Goal: Information Seeking & Learning: Learn about a topic

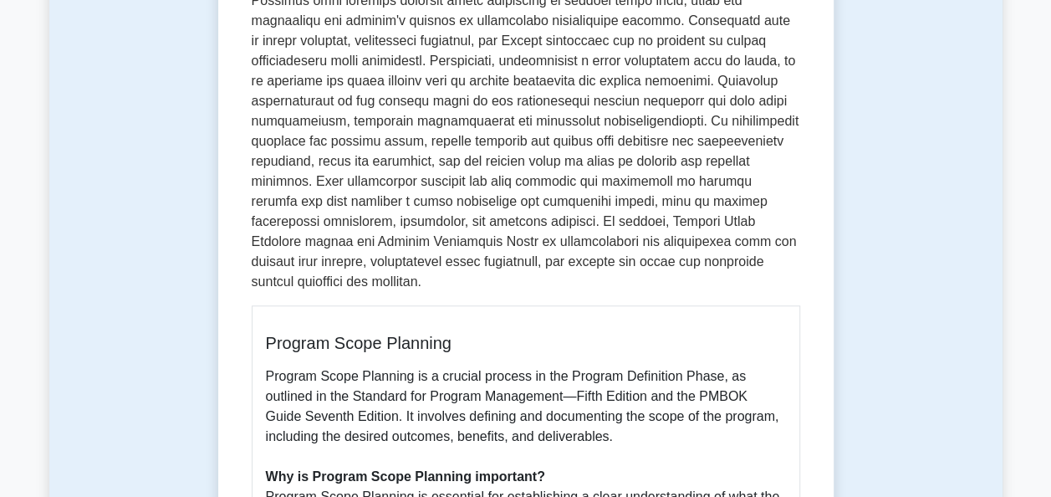
scroll to position [575, 0]
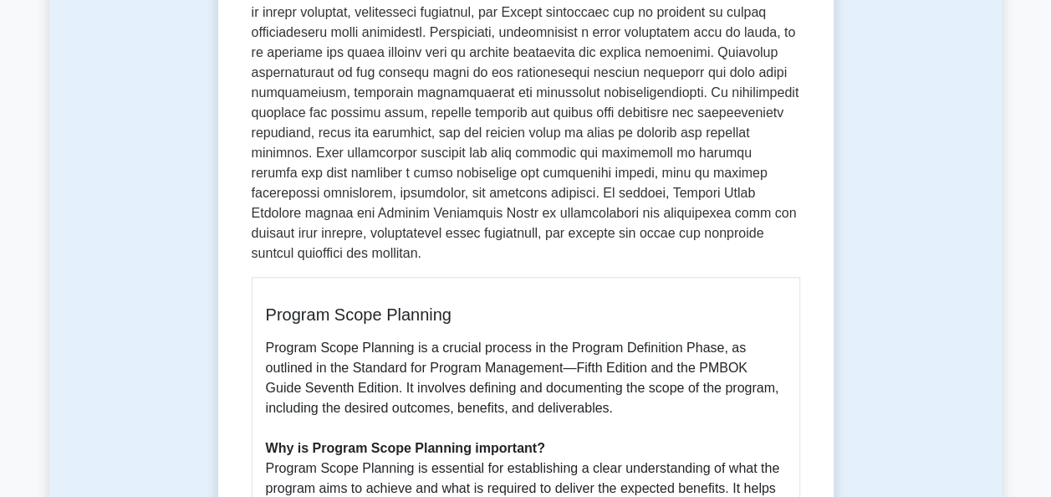
click at [563, 110] on p at bounding box center [526, 3] width 549 height 522
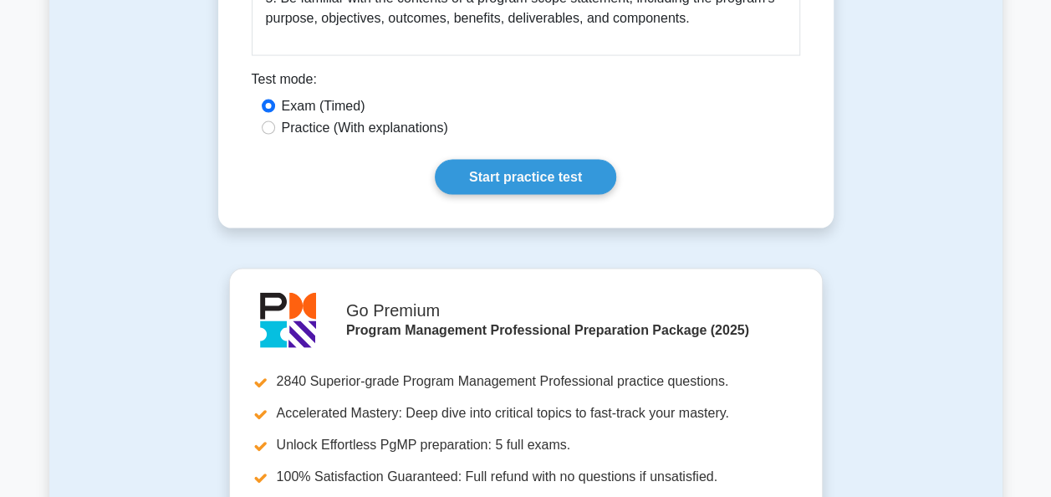
scroll to position [1617, 0]
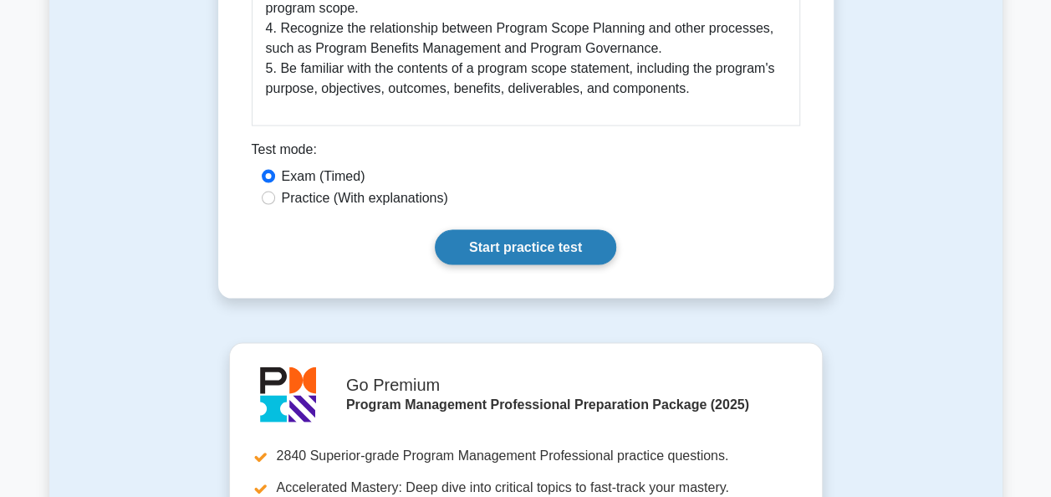
click at [560, 235] on link "Start practice test" at bounding box center [525, 247] width 181 height 35
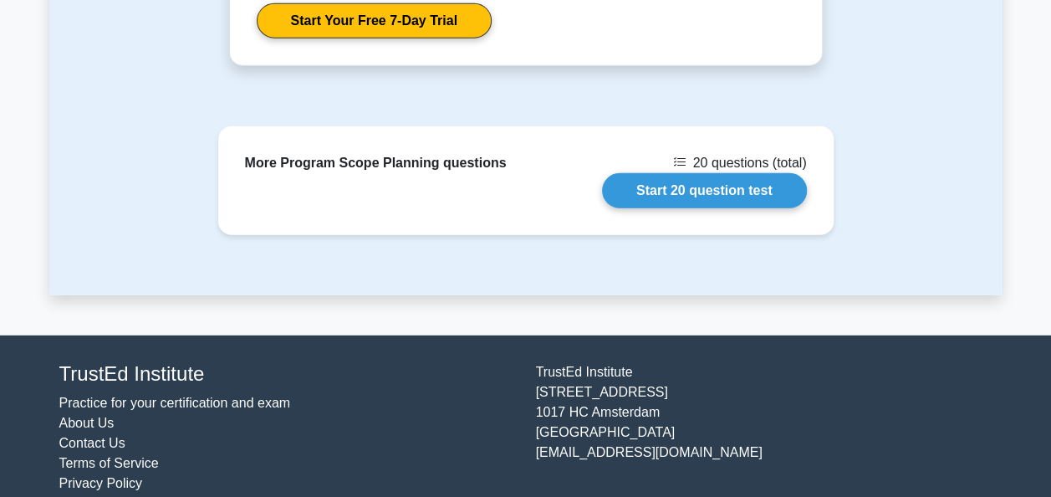
scroll to position [2285, 0]
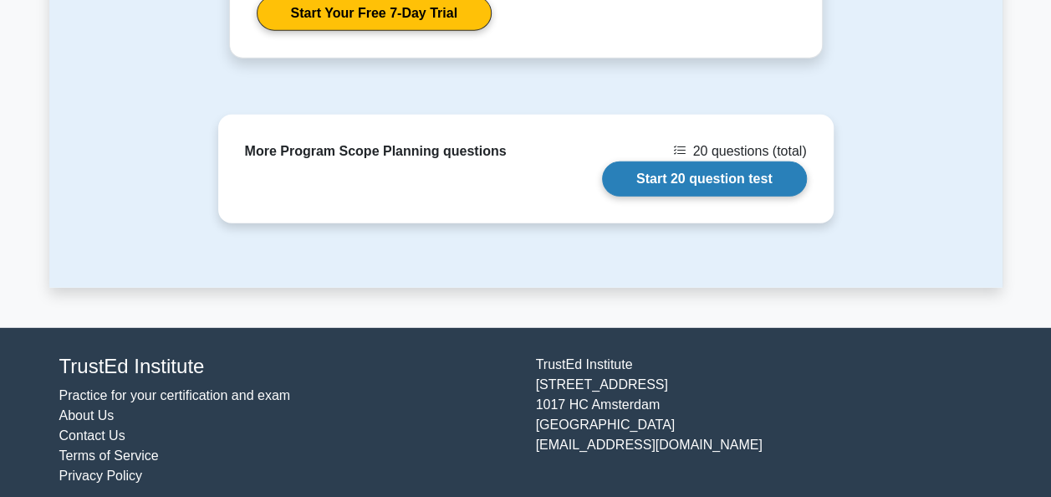
click at [697, 172] on link "Start 20 question test" at bounding box center [704, 178] width 205 height 35
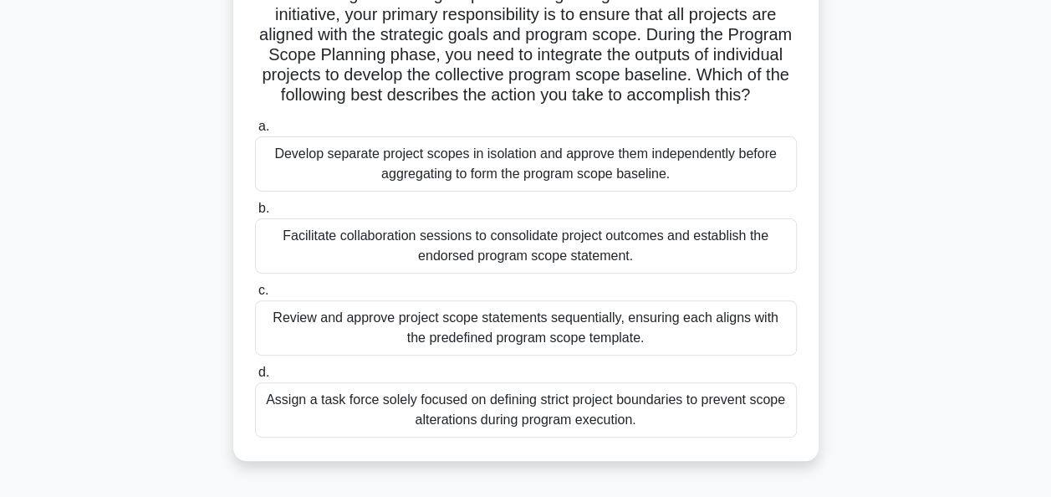
scroll to position [164, 0]
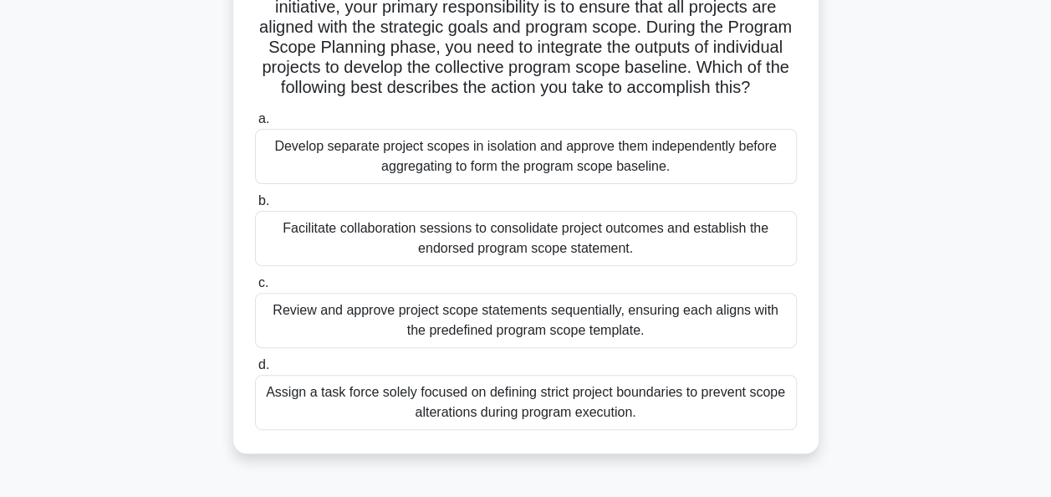
click at [682, 248] on div "Facilitate collaboration sessions to consolidate project outcomes and establish…" at bounding box center [526, 238] width 542 height 55
click at [255, 207] on input "b. Facilitate collaboration sessions to consolidate project outcomes and establ…" at bounding box center [255, 201] width 0 height 11
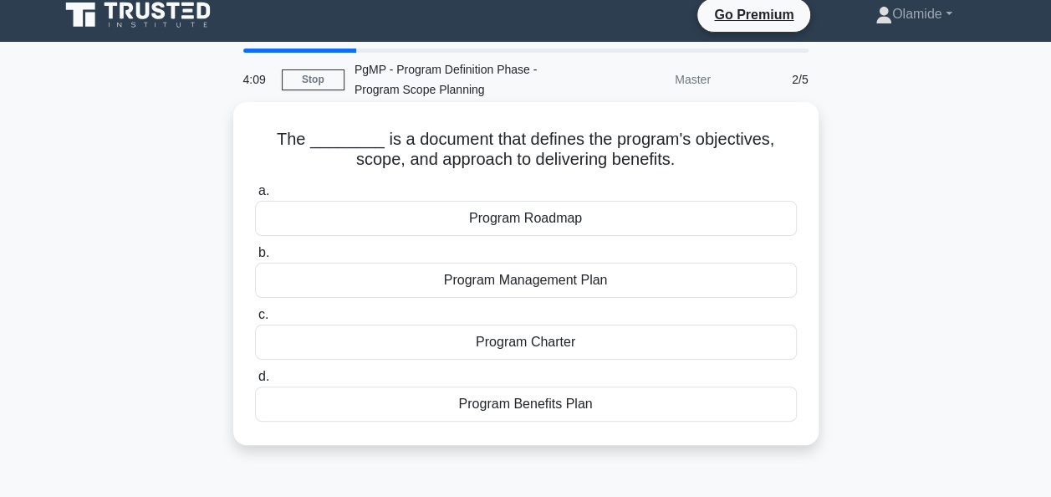
scroll to position [0, 0]
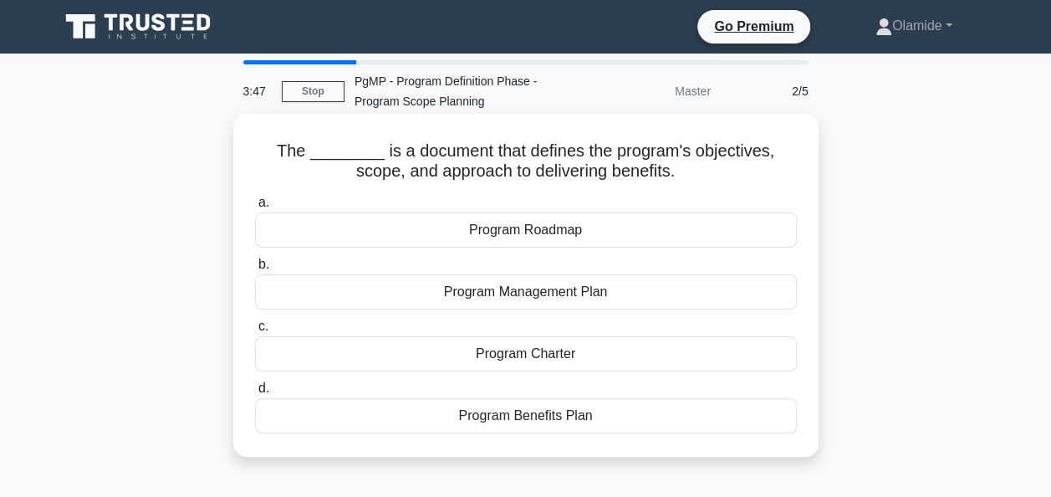
click at [642, 303] on div "Program Management Plan" at bounding box center [526, 291] width 542 height 35
click at [255, 270] on input "b. Program Management Plan" at bounding box center [255, 264] width 0 height 11
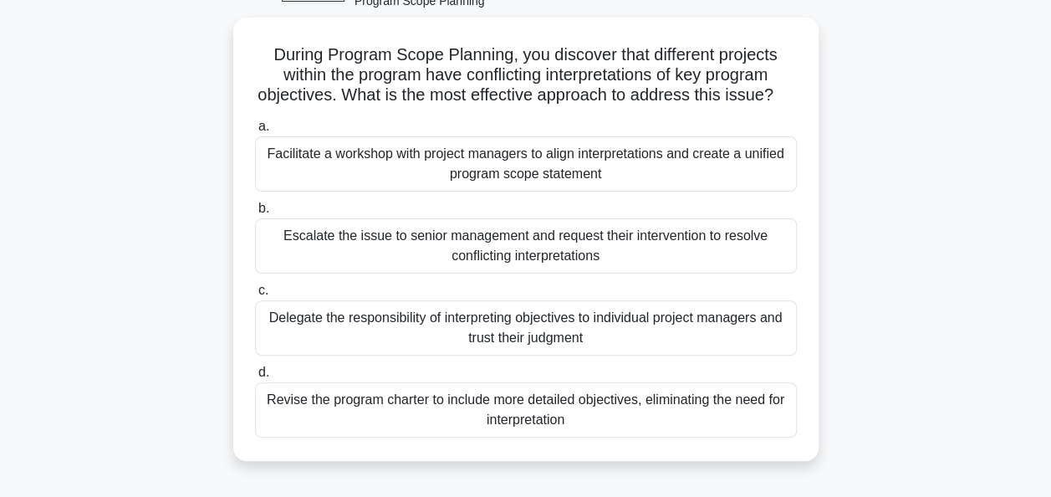
scroll to position [102, 0]
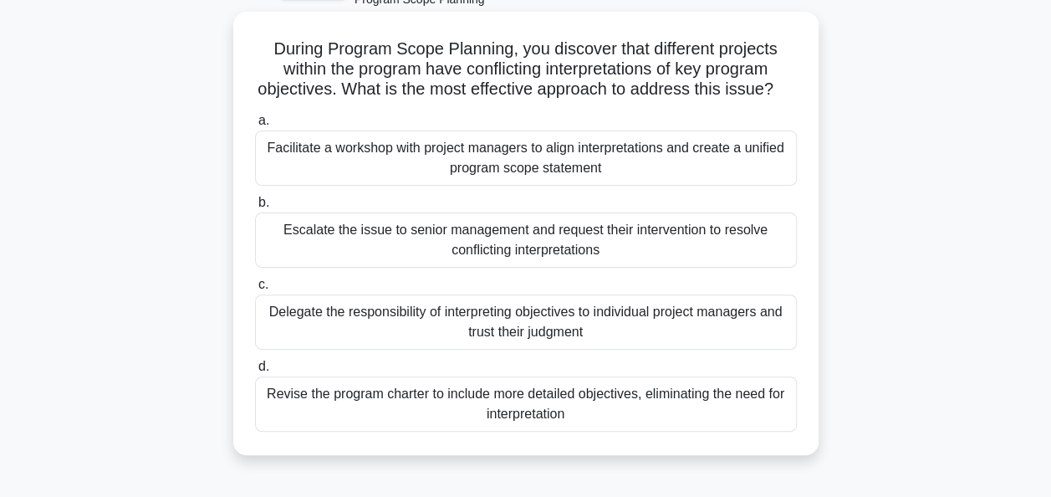
click at [708, 182] on div "Facilitate a workshop with project managers to align interpretations and create…" at bounding box center [526, 157] width 542 height 55
click at [255, 126] on input "a. Facilitate a workshop with project managers to align interpretations and cre…" at bounding box center [255, 120] width 0 height 11
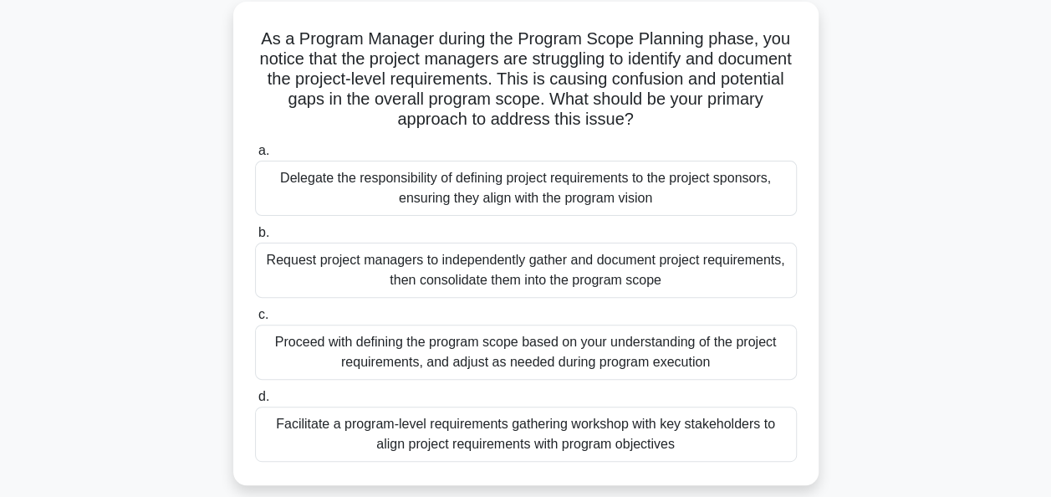
scroll to position [117, 0]
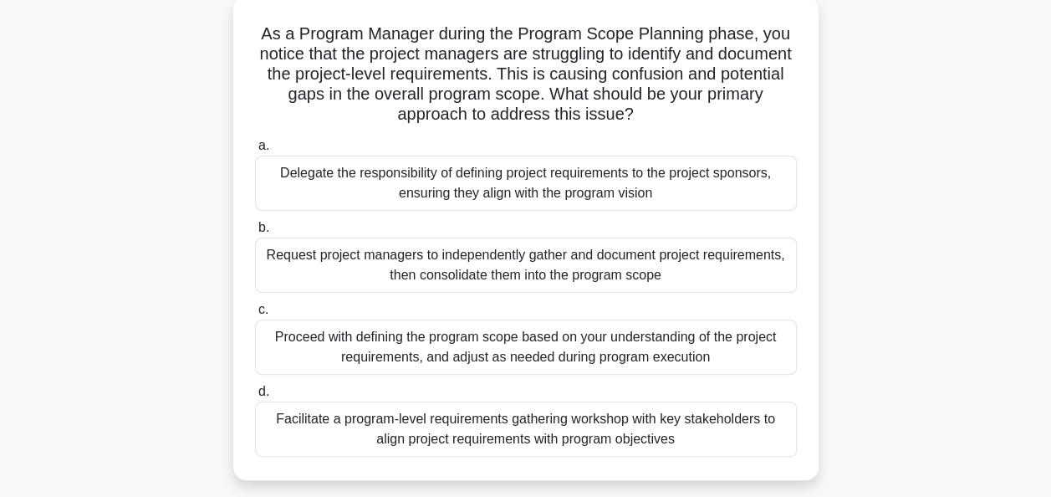
click at [573, 278] on div "Request project managers to independently gather and document project requireme…" at bounding box center [526, 265] width 542 height 55
click at [255, 233] on input "b. Request project managers to independently gather and document project requir…" at bounding box center [255, 227] width 0 height 11
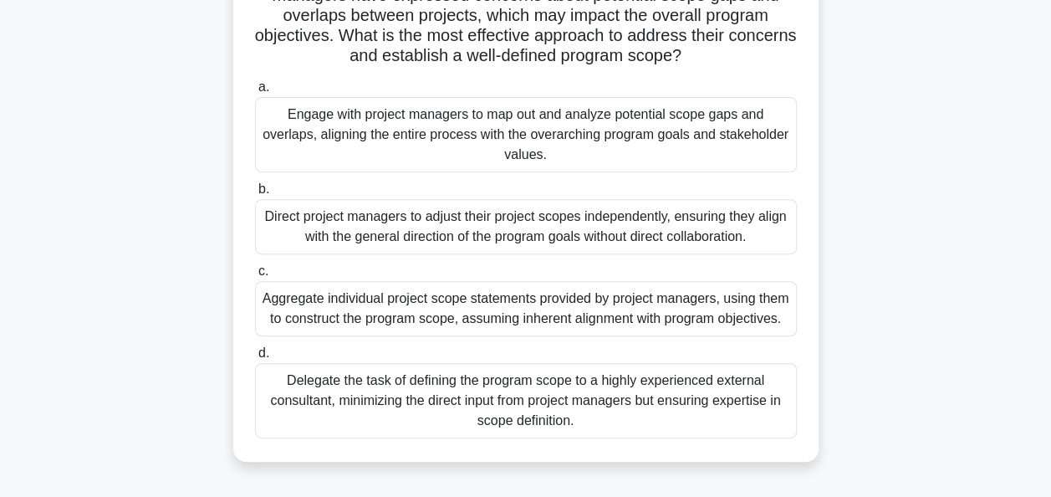
scroll to position [204, 0]
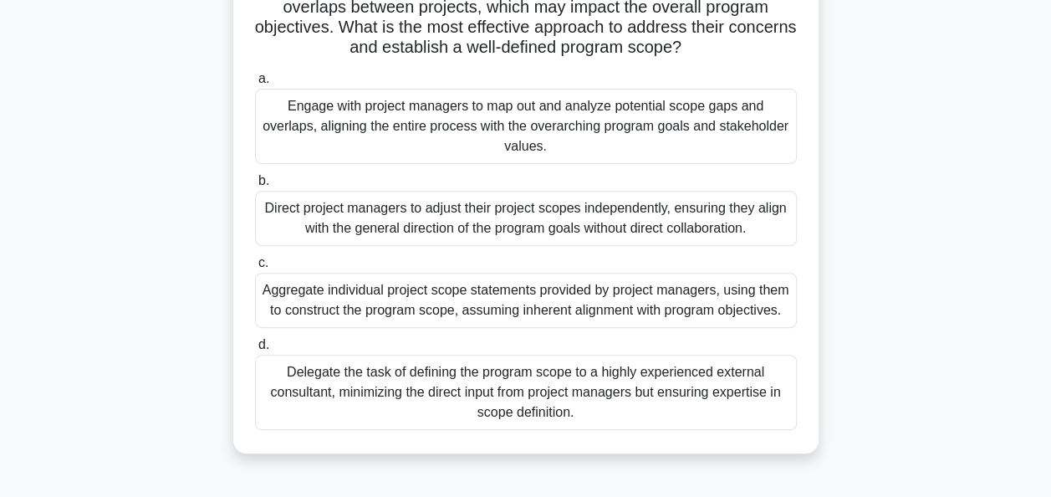
click at [708, 124] on div "Engage with project managers to map out and analyze potential scope gaps and ov…" at bounding box center [526, 126] width 542 height 75
click at [255, 84] on input "a. Engage with project managers to map out and analyze potential scope gaps and…" at bounding box center [255, 79] width 0 height 11
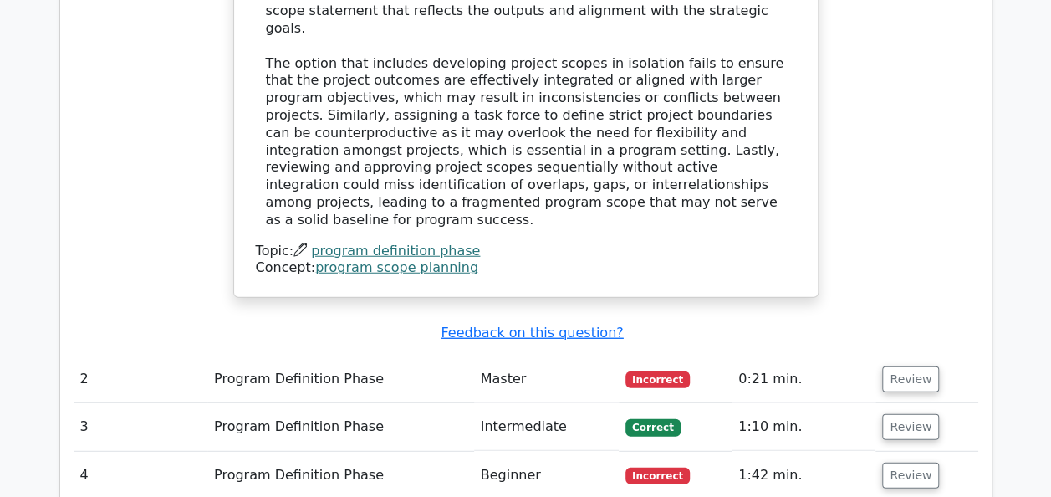
scroll to position [1976, 0]
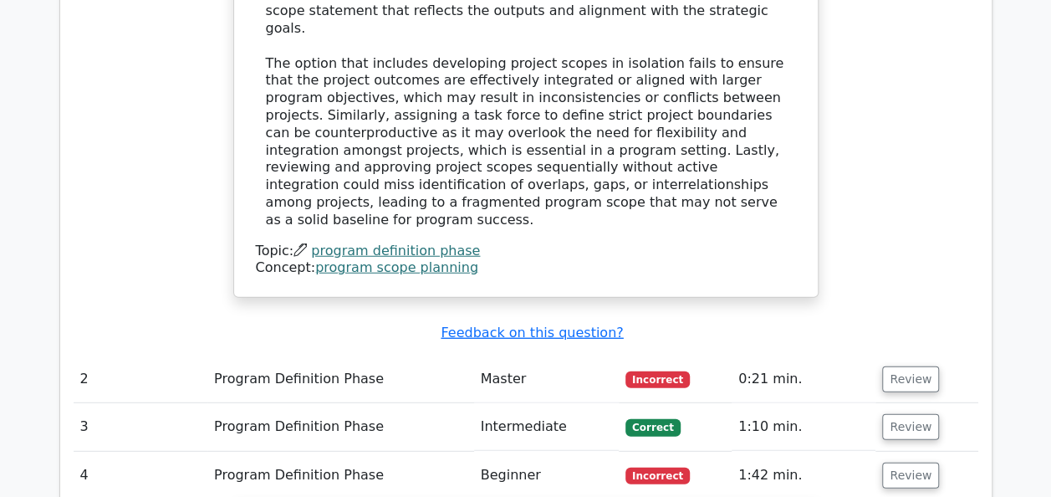
scroll to position [2086, 0]
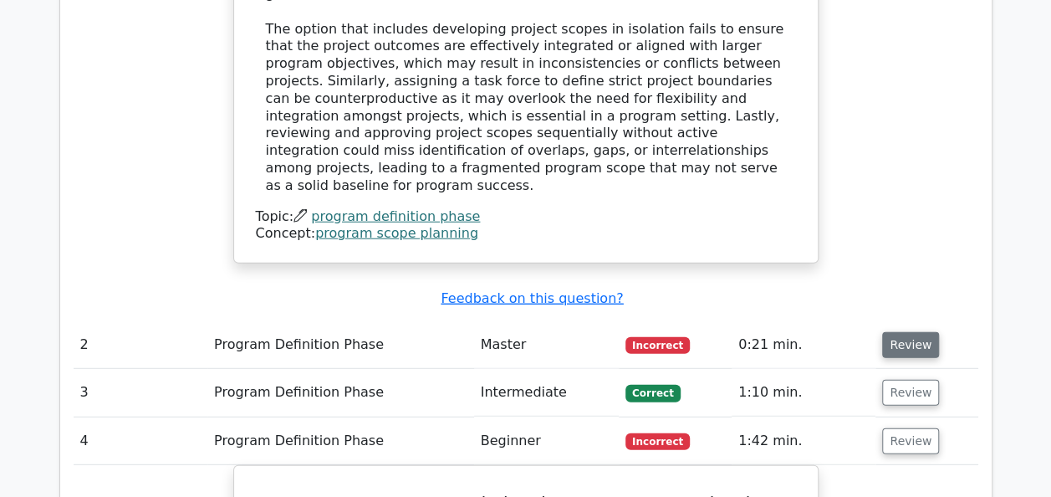
click at [897, 332] on button "Review" at bounding box center [910, 345] width 57 height 26
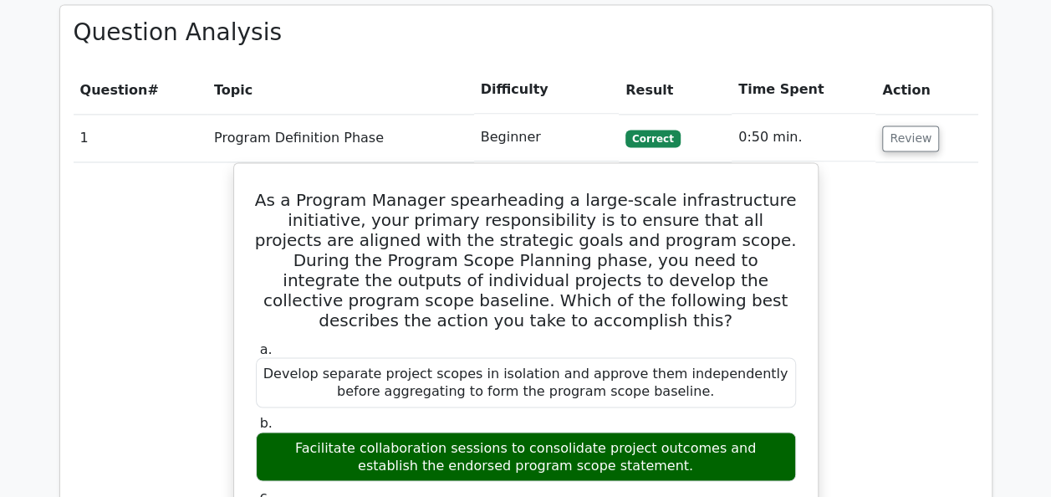
scroll to position [826, 0]
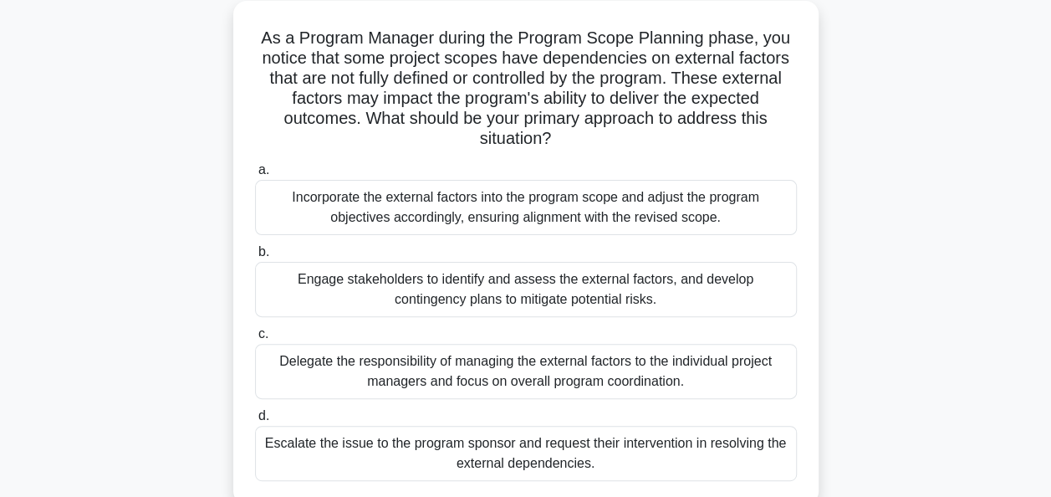
scroll to position [114, 0]
click at [699, 303] on div "Engage stakeholders to identify and assess the external factors, and develop co…" at bounding box center [526, 288] width 542 height 55
click at [255, 257] on input "b. Engage stakeholders to identify and assess the external factors, and develop…" at bounding box center [255, 251] width 0 height 11
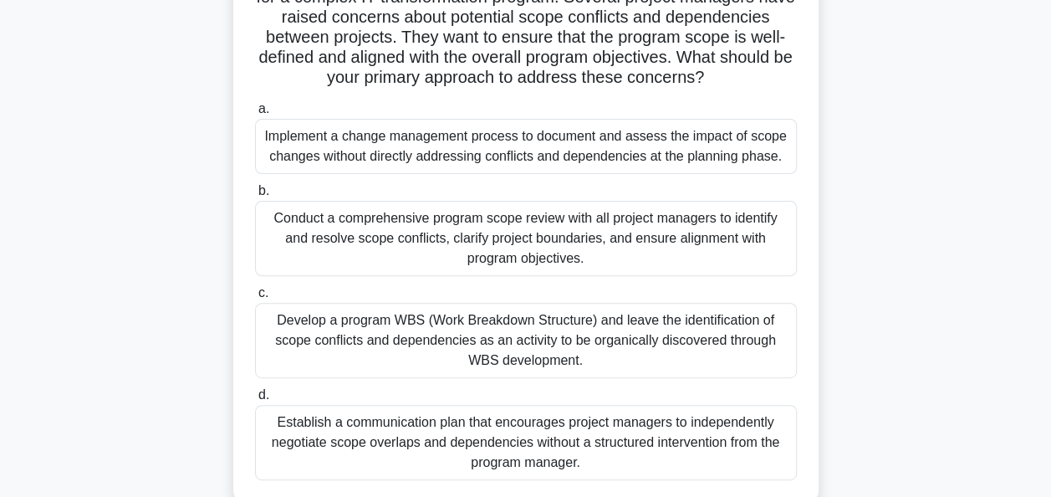
scroll to position [181, 0]
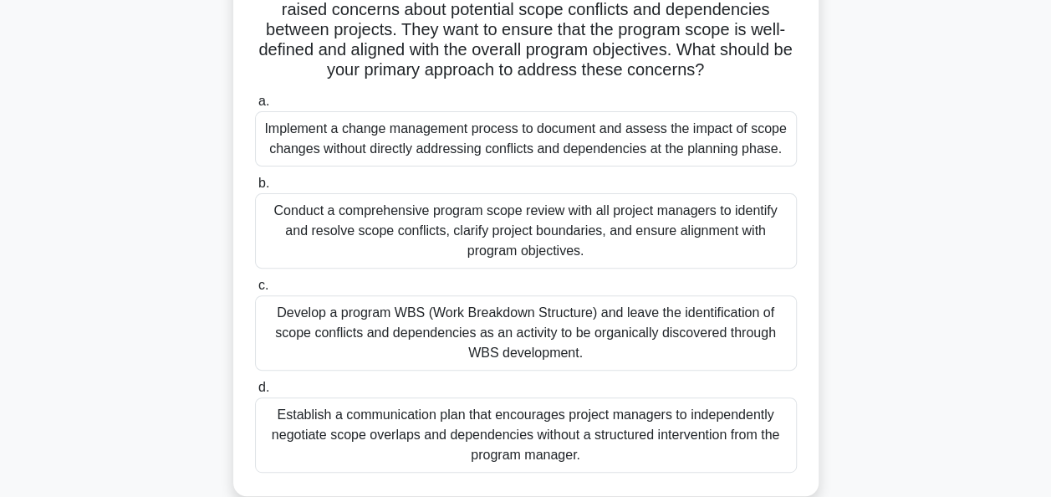
click at [689, 219] on div "Conduct a comprehensive program scope review with all project managers to ident…" at bounding box center [526, 230] width 542 height 75
click at [255, 189] on input "b. Conduct a comprehensive program scope review with all project managers to id…" at bounding box center [255, 183] width 0 height 11
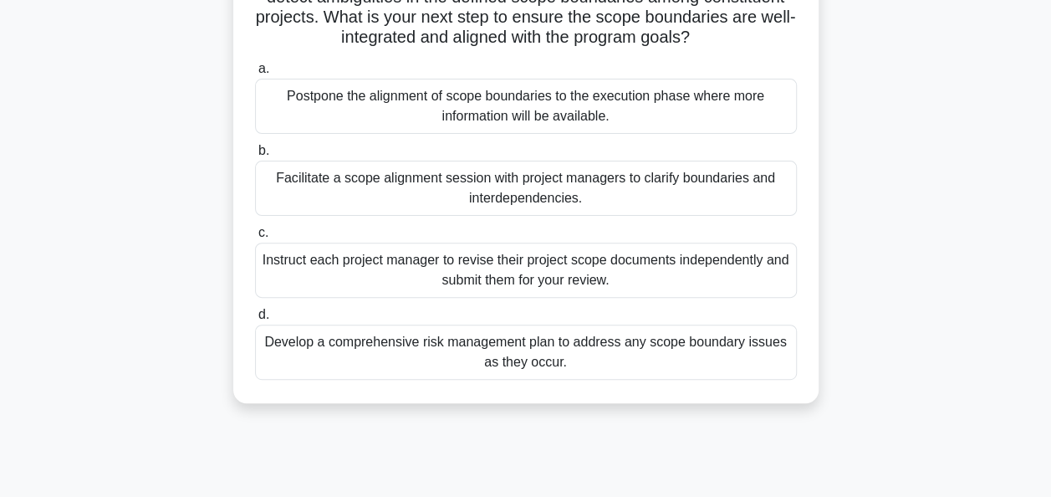
scroll to position [179, 0]
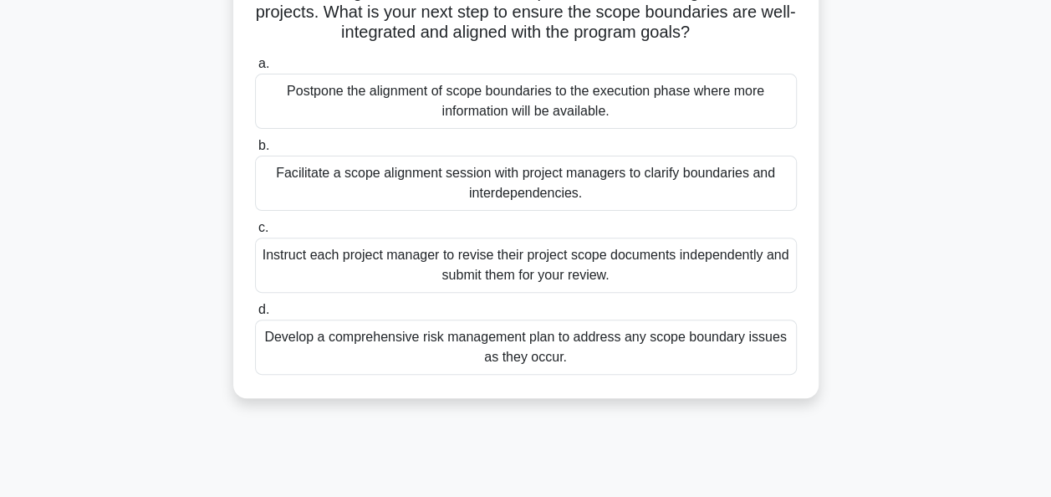
click at [627, 195] on div "Facilitate a scope alignment session with project managers to clarify boundarie…" at bounding box center [526, 183] width 542 height 55
click at [255, 151] on input "b. Facilitate a scope alignment session with project managers to clarify bounda…" at bounding box center [255, 145] width 0 height 11
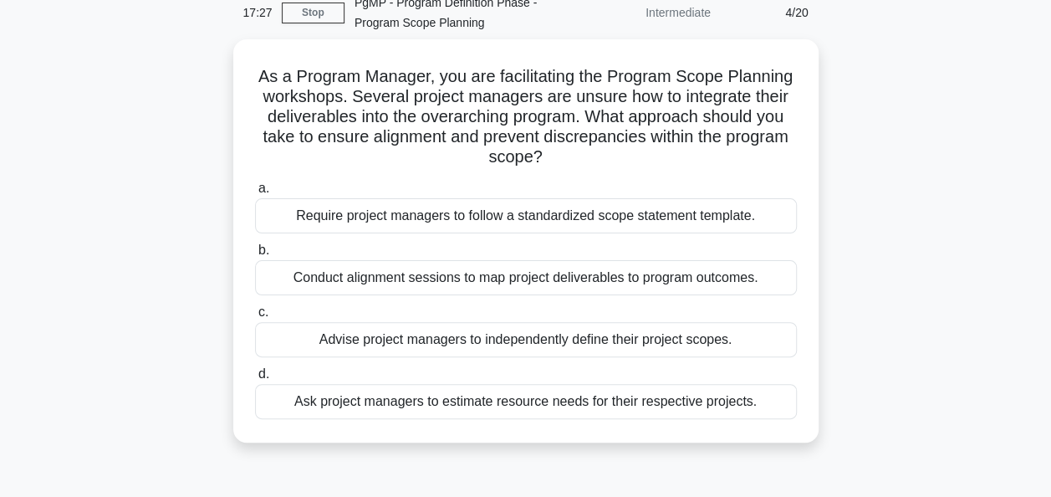
scroll to position [94, 0]
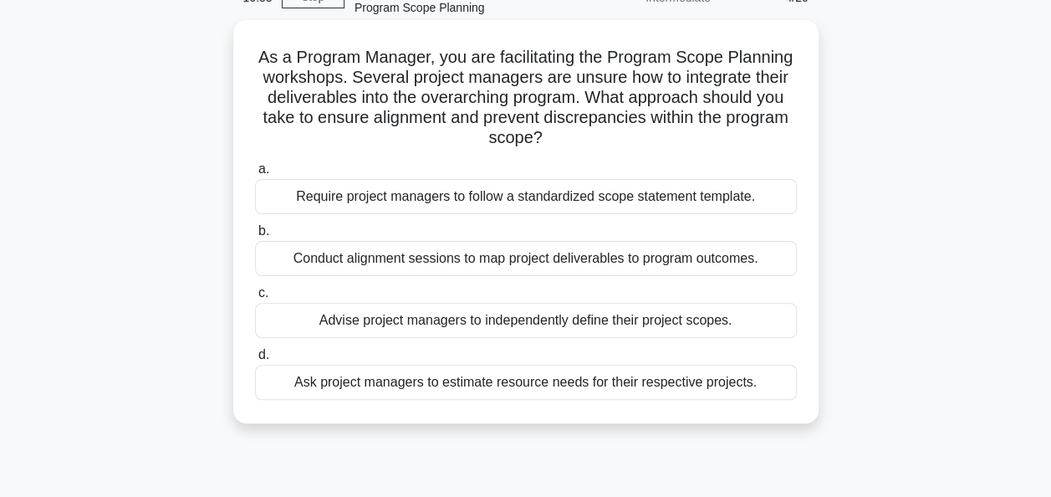
click at [713, 262] on div "Conduct alignment sessions to map project deliverables to program outcomes." at bounding box center [526, 258] width 542 height 35
click at [255, 237] on input "b. Conduct alignment sessions to map project deliverables to program outcomes." at bounding box center [255, 231] width 0 height 11
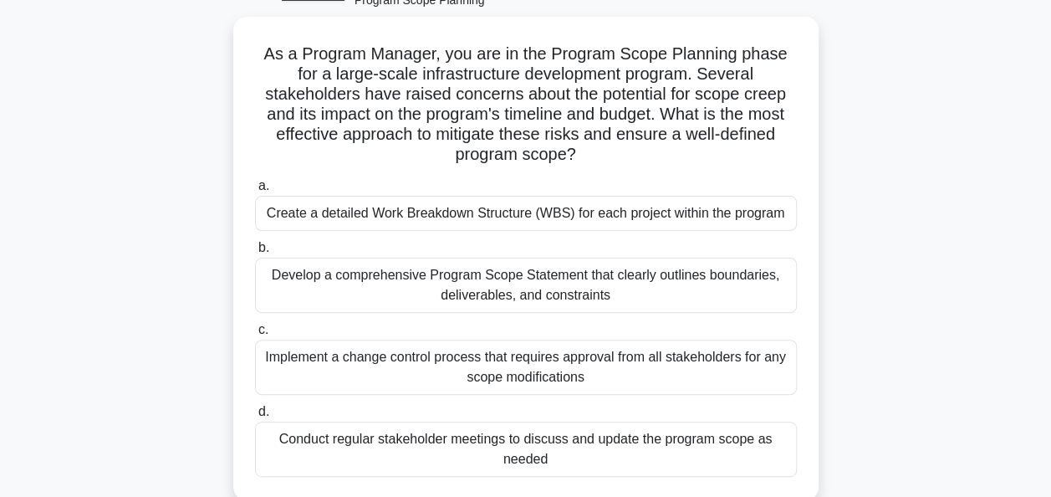
scroll to position [103, 0]
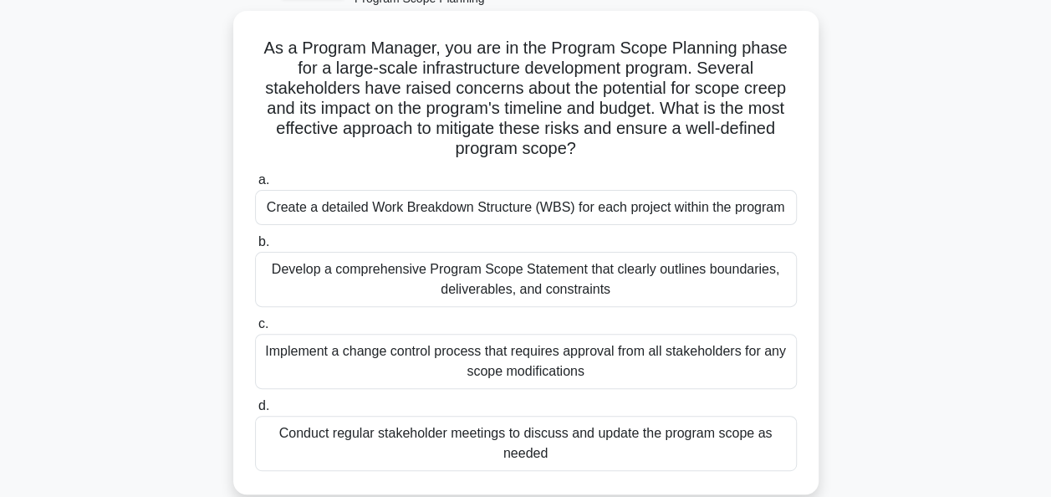
click at [747, 289] on div "Develop a comprehensive Program Scope Statement that clearly outlines boundarie…" at bounding box center [526, 279] width 542 height 55
click at [255, 248] on input "b. Develop a comprehensive Program Scope Statement that clearly outlines bounda…" at bounding box center [255, 242] width 0 height 11
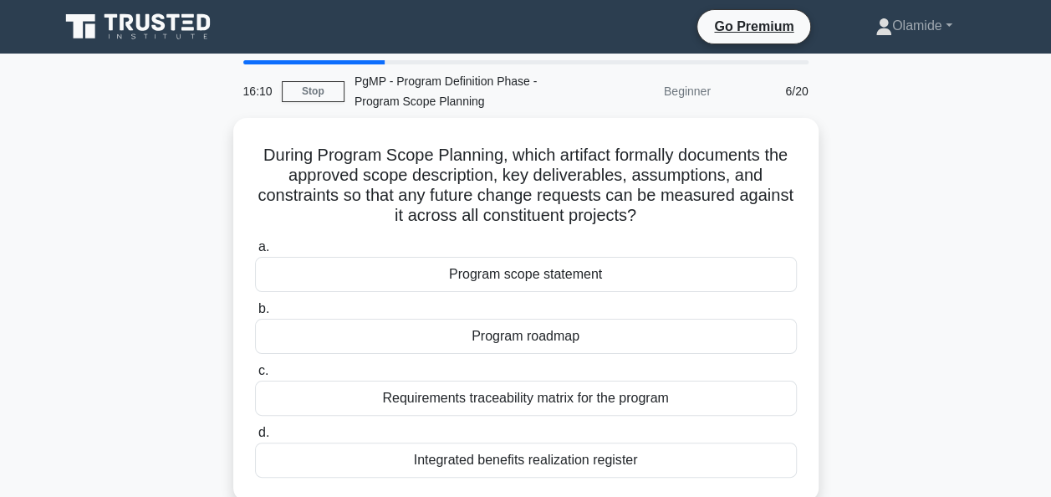
scroll to position [0, 0]
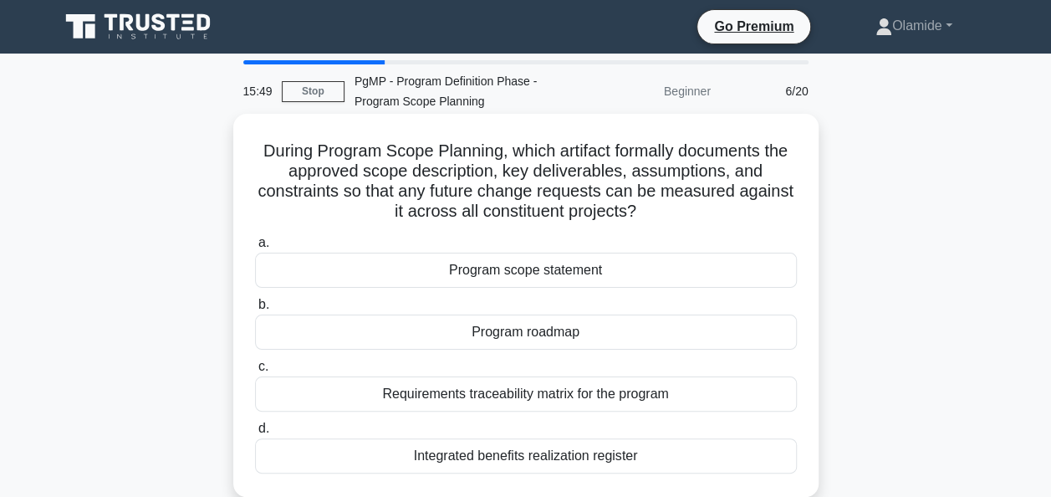
click at [623, 284] on div "Program scope statement" at bounding box center [526, 270] width 542 height 35
click at [255, 248] on input "a. Program scope statement" at bounding box center [255, 243] width 0 height 11
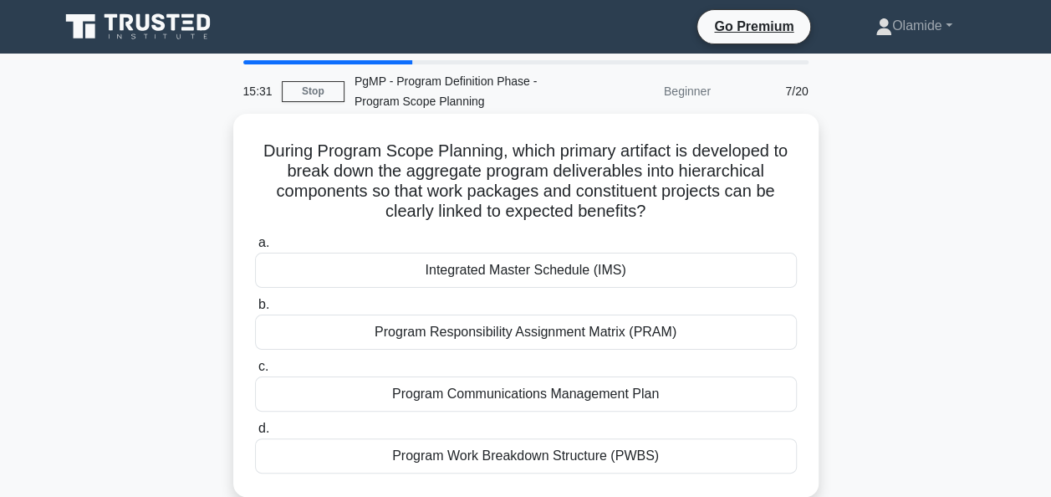
click at [657, 457] on div "Program Work Breakdown Structure (PWBS)" at bounding box center [526, 455] width 542 height 35
click at [255, 434] on input "d. Program Work Breakdown Structure (PWBS)" at bounding box center [255, 428] width 0 height 11
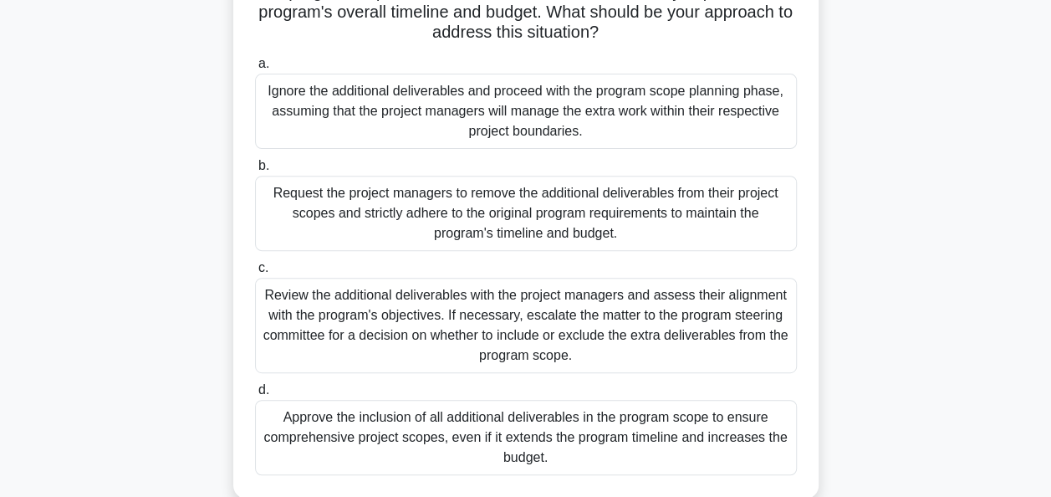
scroll to position [224, 0]
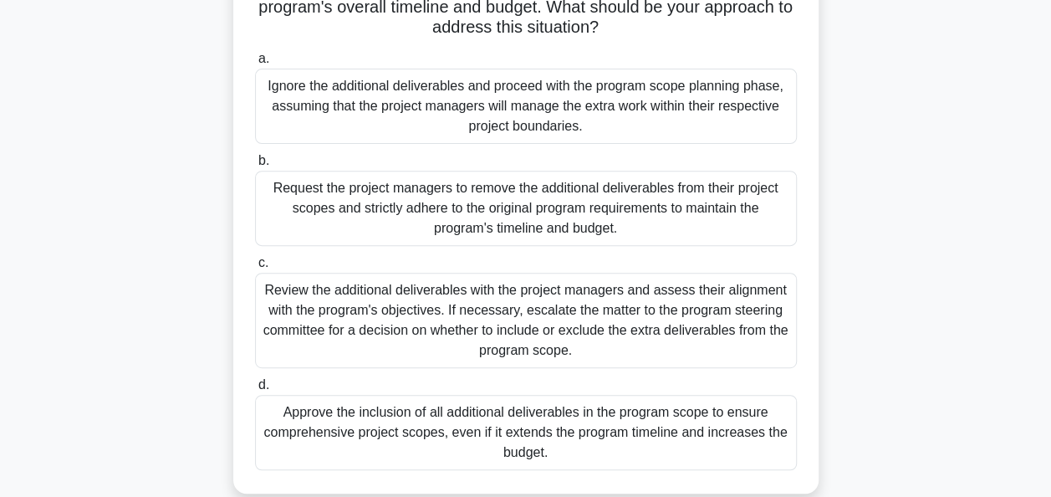
click at [623, 325] on div "Review the additional deliverables with the project managers and assess their a…" at bounding box center [526, 320] width 542 height 95
click at [255, 268] on input "c. Review the additional deliverables with the project managers and assess thei…" at bounding box center [255, 263] width 0 height 11
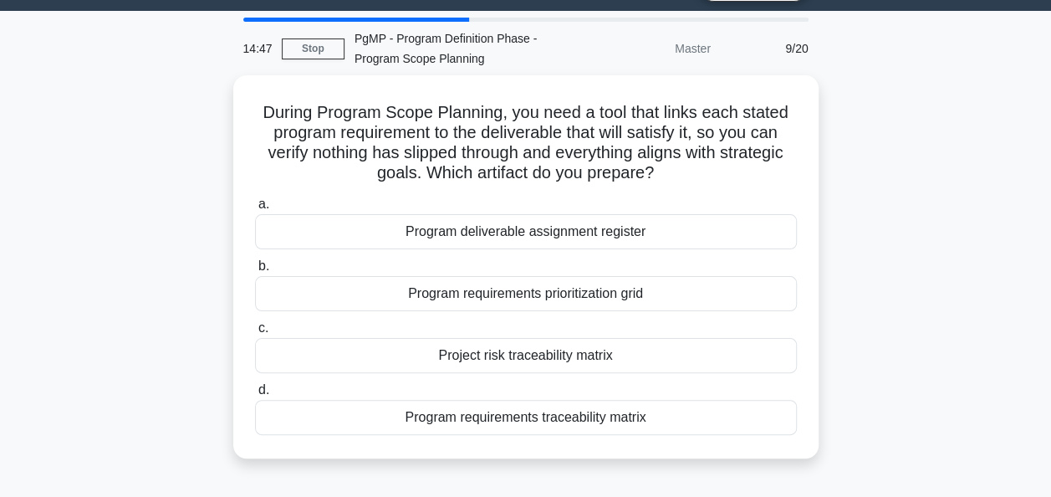
scroll to position [0, 0]
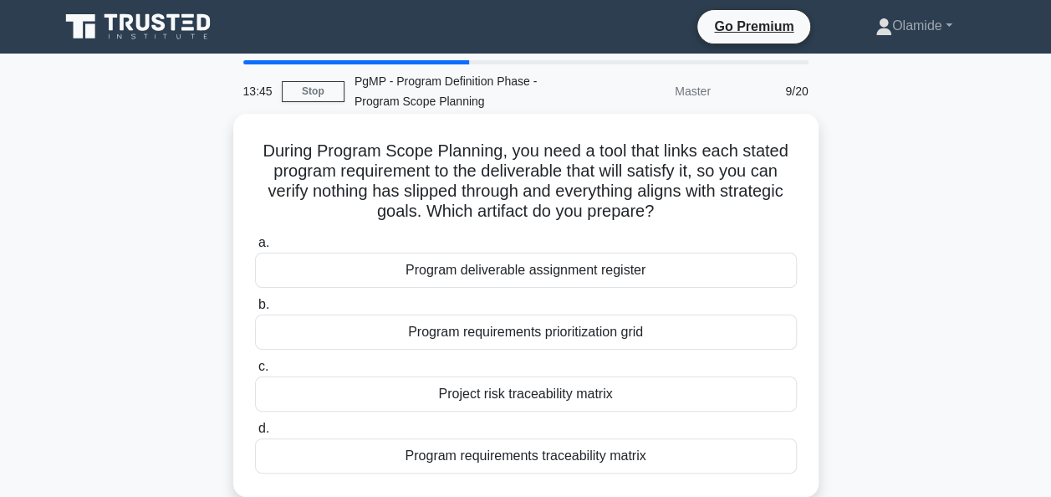
click at [639, 449] on div "Program requirements traceability matrix" at bounding box center [526, 455] width 542 height 35
click at [255, 434] on input "d. Program requirements traceability matrix" at bounding box center [255, 428] width 0 height 11
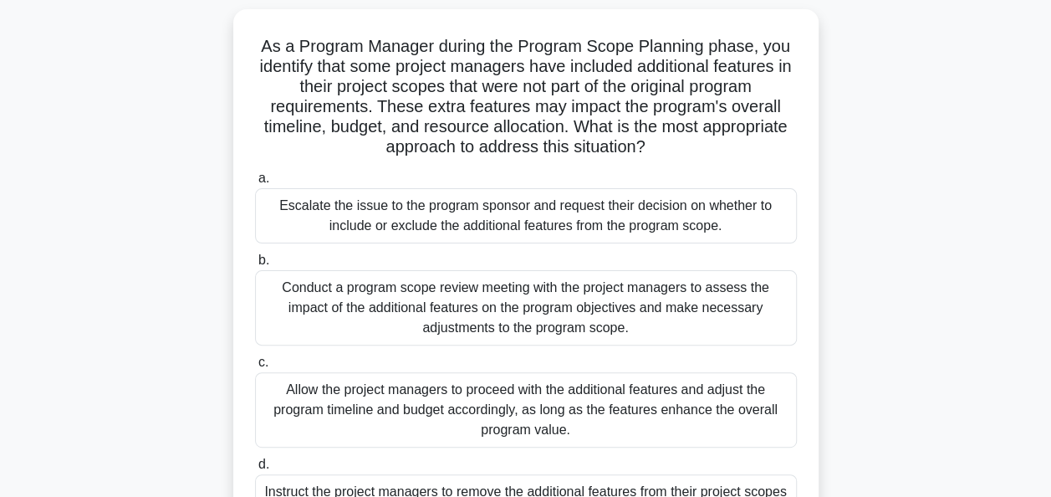
scroll to position [107, 0]
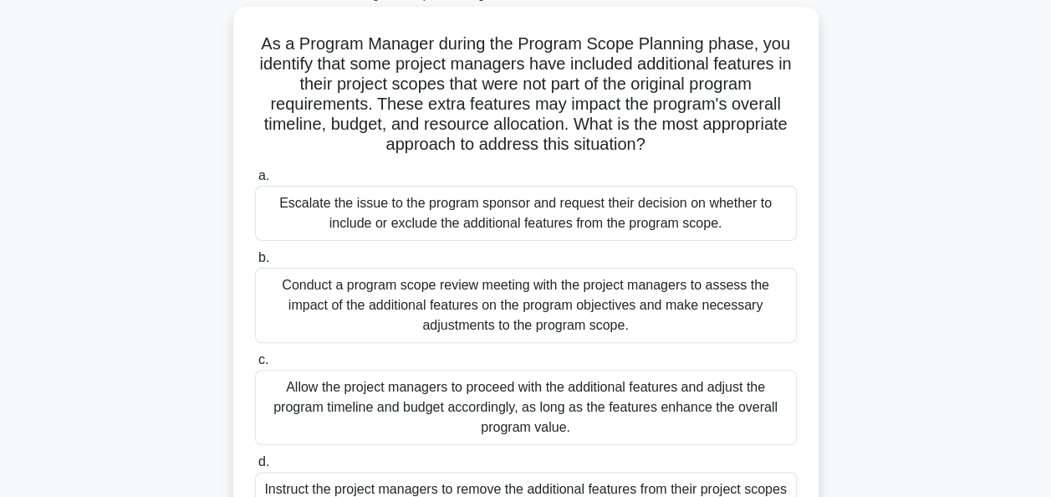
click at [484, 301] on div "Conduct a program scope review meeting with the project managers to assess the …" at bounding box center [526, 305] width 542 height 75
click at [255, 263] on input "b. Conduct a program scope review meeting with the project managers to assess t…" at bounding box center [255, 258] width 0 height 11
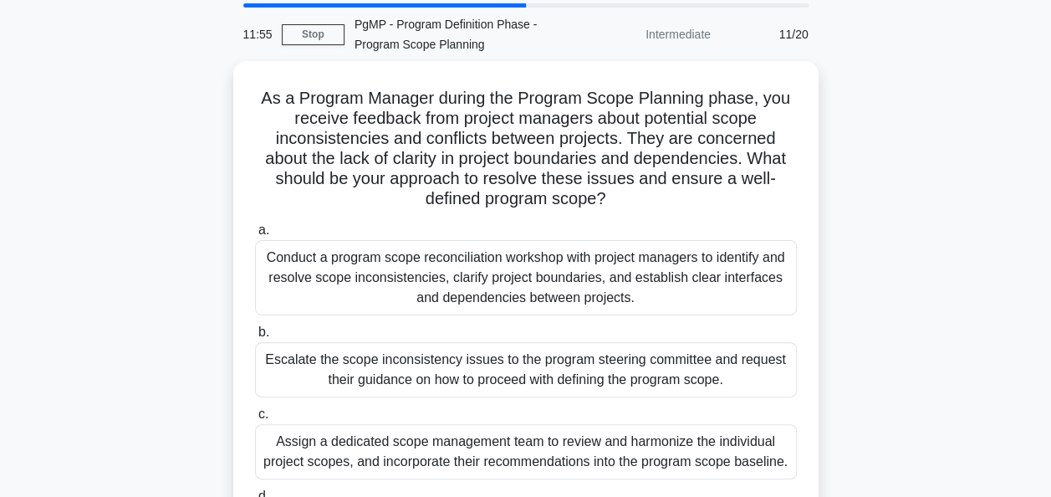
scroll to position [54, 0]
click at [631, 273] on div "Conduct a program scope reconciliation workshop with project managers to identi…" at bounding box center [526, 276] width 542 height 75
click at [255, 235] on input "a. Conduct a program scope reconciliation workshop with project managers to ide…" at bounding box center [255, 229] width 0 height 11
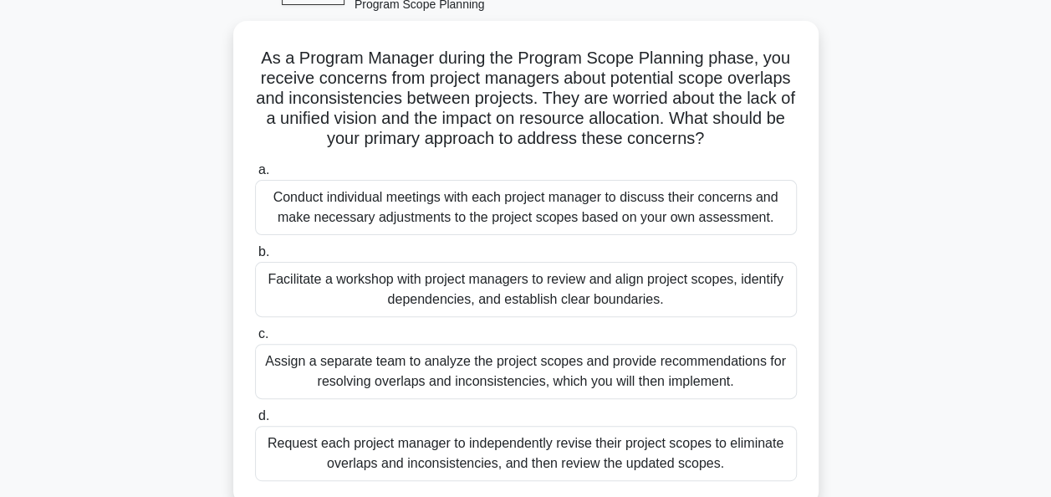
scroll to position [112, 0]
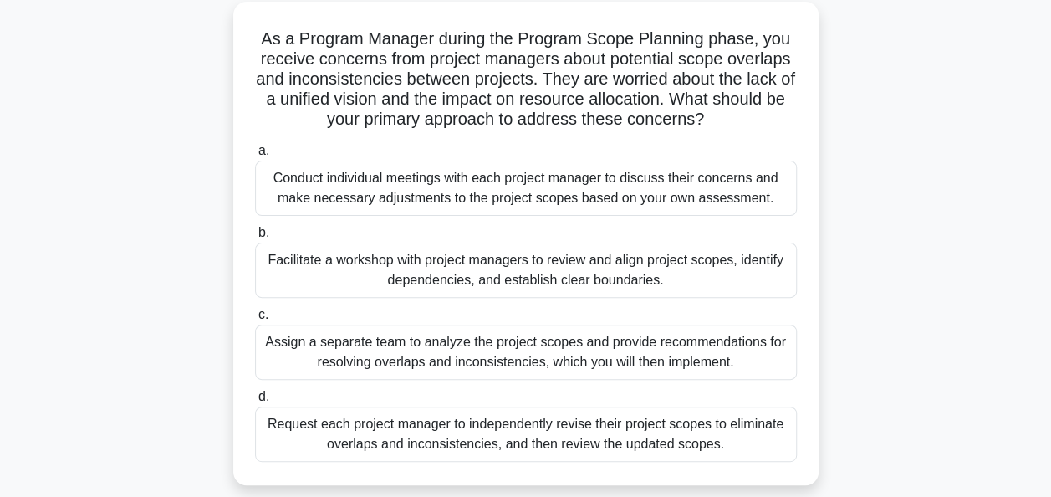
click at [742, 266] on div "Facilitate a workshop with project managers to review and align project scopes,…" at bounding box center [526, 270] width 542 height 55
click at [255, 238] on input "b. Facilitate a workshop with project managers to review and align project scop…" at bounding box center [255, 232] width 0 height 11
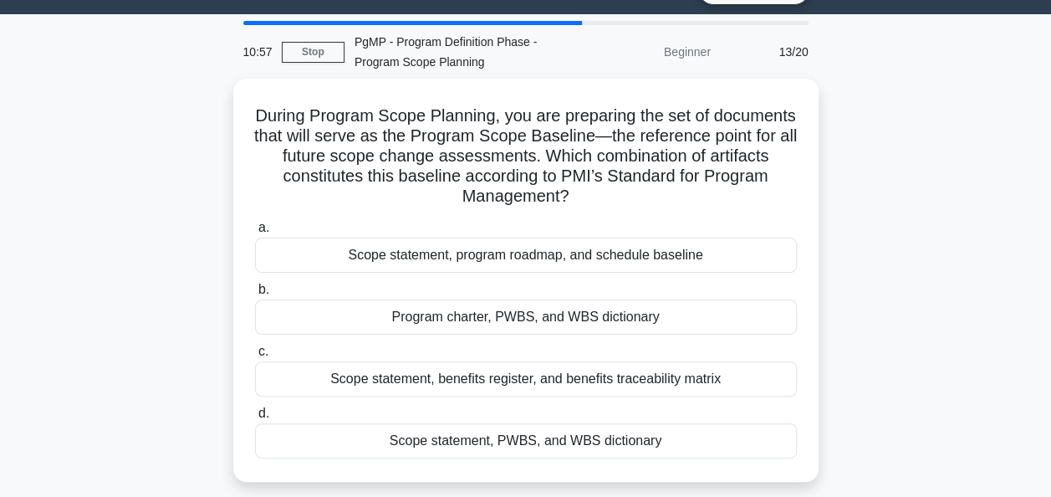
scroll to position [40, 0]
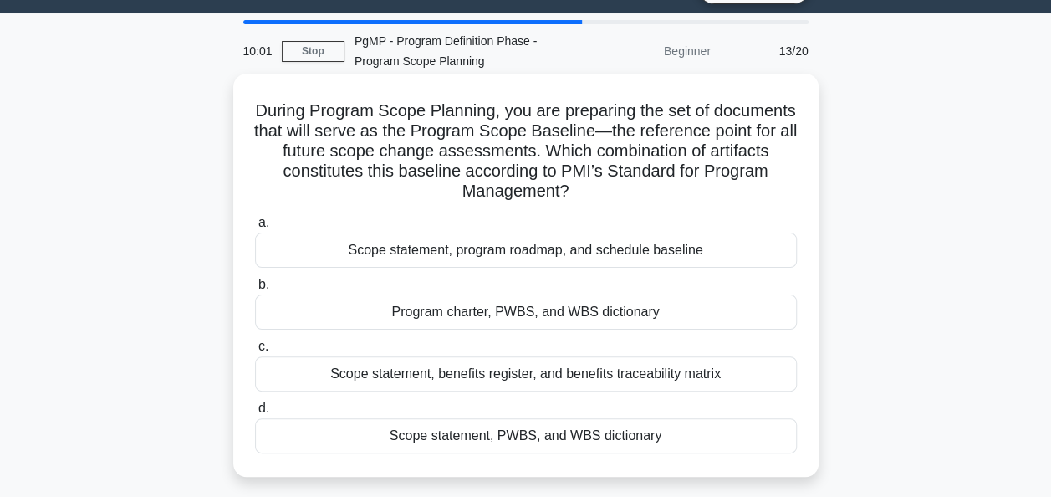
click at [670, 433] on div "Scope statement, PWBS, and WBS dictionary" at bounding box center [526, 435] width 542 height 35
click at [255, 414] on input "d. Scope statement, PWBS, and WBS dictionary" at bounding box center [255, 408] width 0 height 11
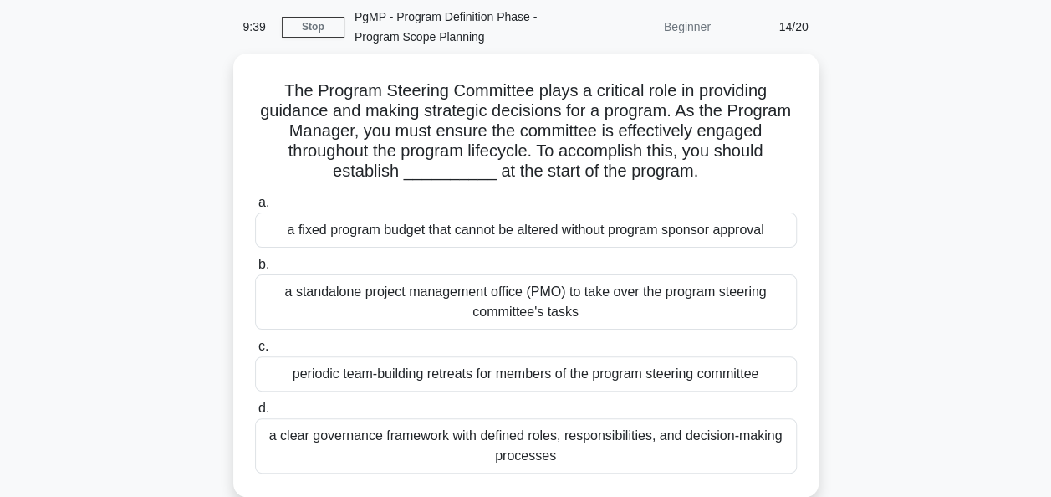
scroll to position [59, 0]
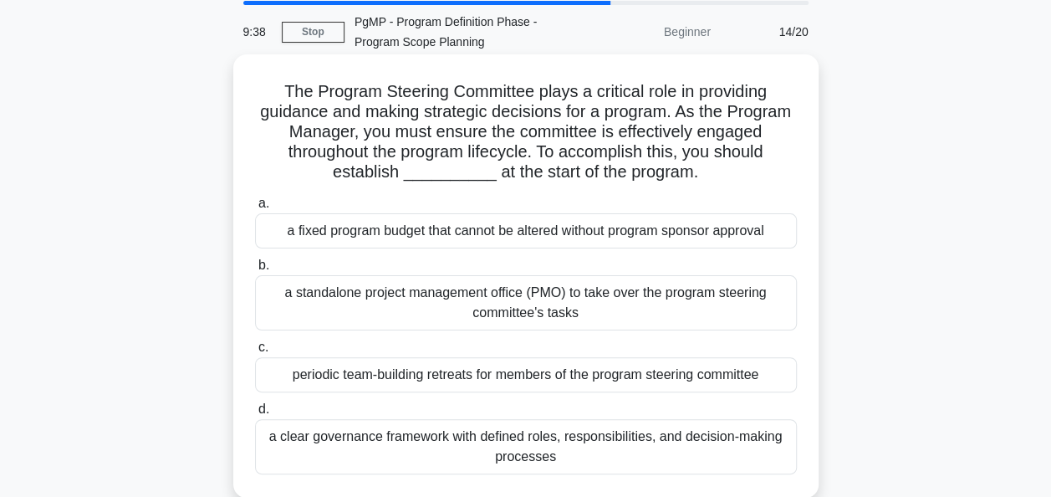
click at [743, 444] on div "a clear governance framework with defined roles, responsibilities, and decision…" at bounding box center [526, 446] width 542 height 55
click at [255, 415] on input "d. a clear governance framework with defined roles, responsibilities, and decis…" at bounding box center [255, 409] width 0 height 11
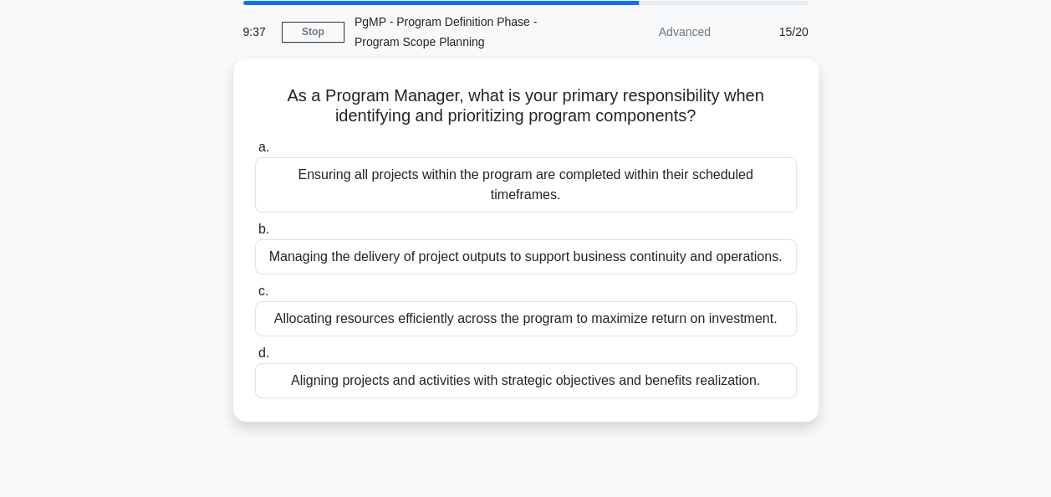
scroll to position [0, 0]
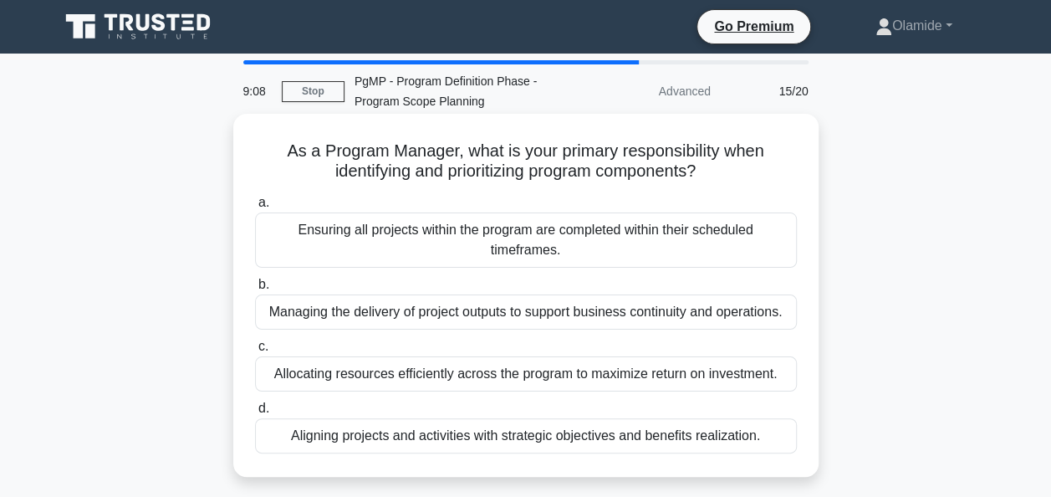
click at [608, 434] on div "Aligning projects and activities with strategic objectives and benefits realiza…" at bounding box center [526, 435] width 542 height 35
click at [255, 414] on input "d. Aligning projects and activities with strategic objectives and benefits real…" at bounding box center [255, 408] width 0 height 11
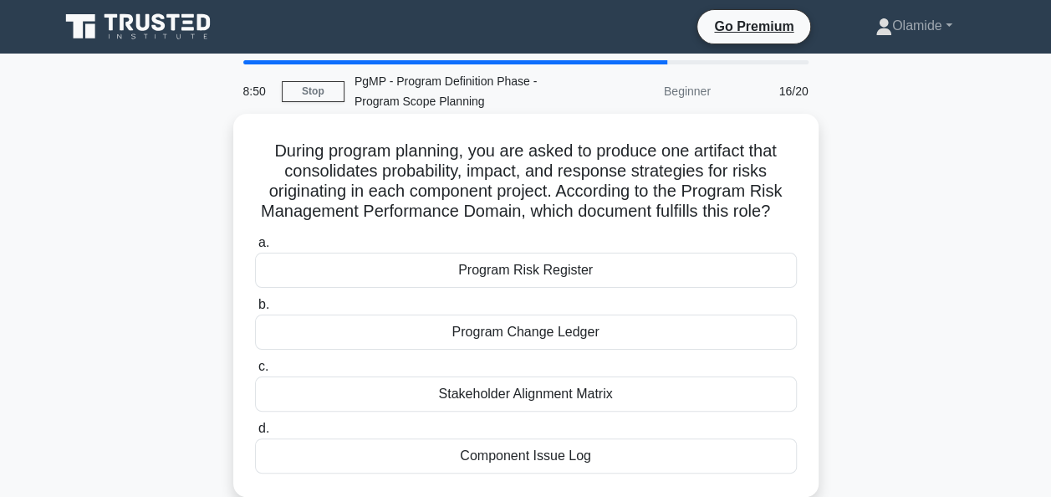
click at [643, 288] on div "Program Risk Register" at bounding box center [526, 270] width 542 height 35
click at [255, 248] on input "a. Program Risk Register" at bounding box center [255, 243] width 0 height 11
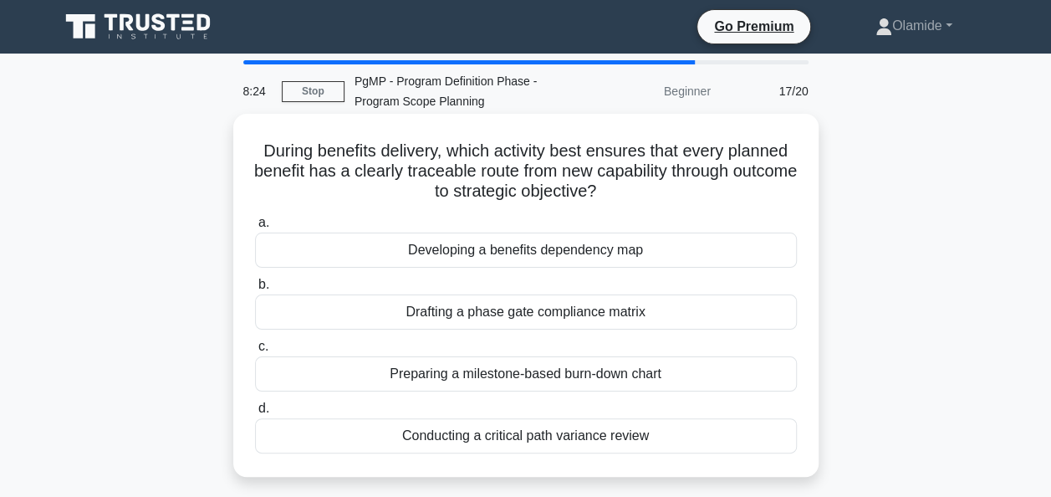
click at [544, 259] on div "Developing a benefits dependency map" at bounding box center [526, 249] width 542 height 35
click at [255, 228] on input "a. Developing a benefits dependency map" at bounding box center [255, 222] width 0 height 11
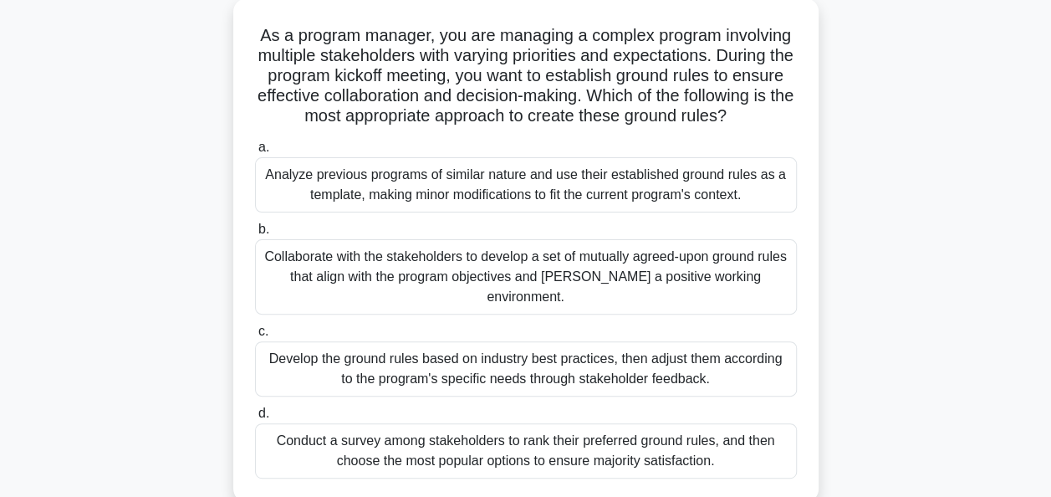
scroll to position [126, 0]
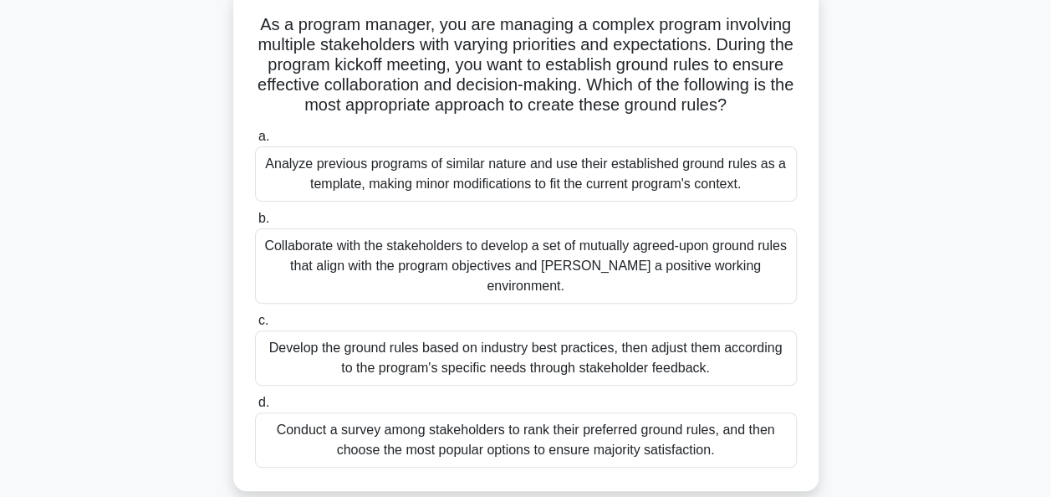
click at [724, 289] on div "Collaborate with the stakeholders to develop a set of mutually agreed-upon grou…" at bounding box center [526, 265] width 542 height 75
click at [255, 224] on input "b. Collaborate with the stakeholders to develop a set of mutually agreed-upon g…" at bounding box center [255, 218] width 0 height 11
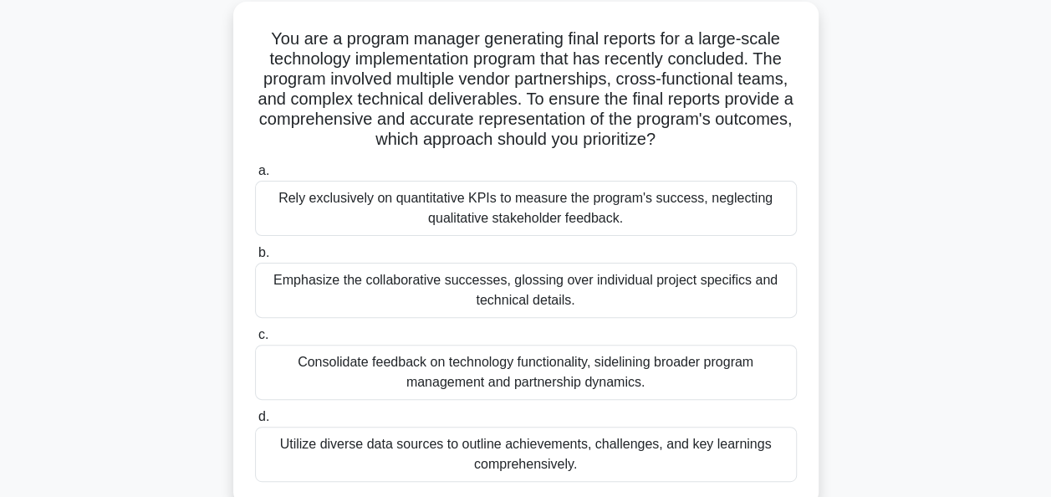
scroll to position [115, 0]
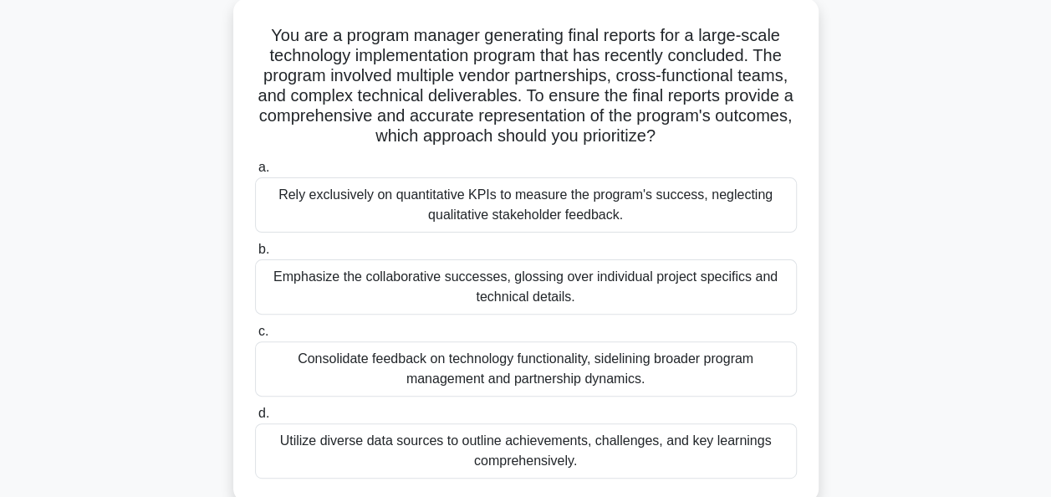
click at [709, 437] on div "Utilize diverse data sources to outline achievements, challenges, and key learn…" at bounding box center [526, 450] width 542 height 55
click at [255, 419] on input "d. Utilize diverse data sources to outline achievements, challenges, and key le…" at bounding box center [255, 413] width 0 height 11
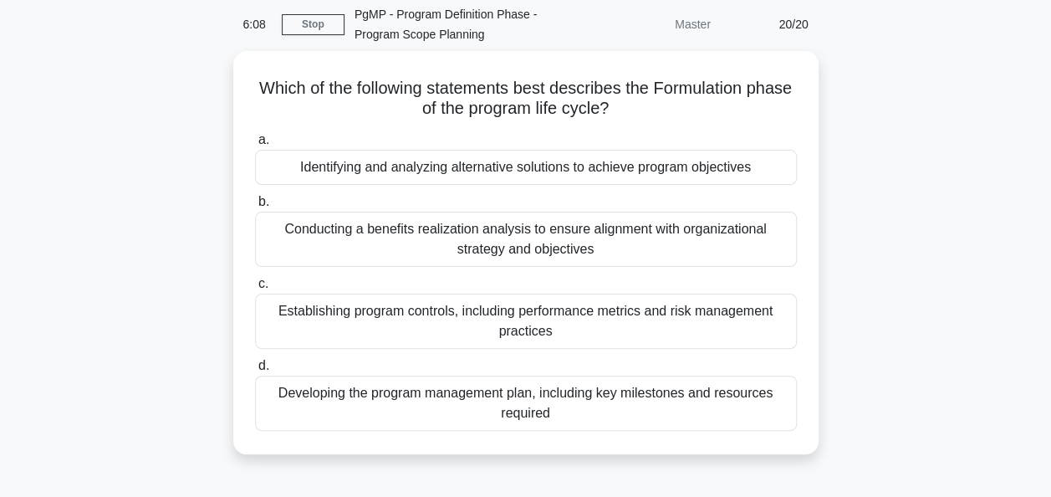
scroll to position [70, 0]
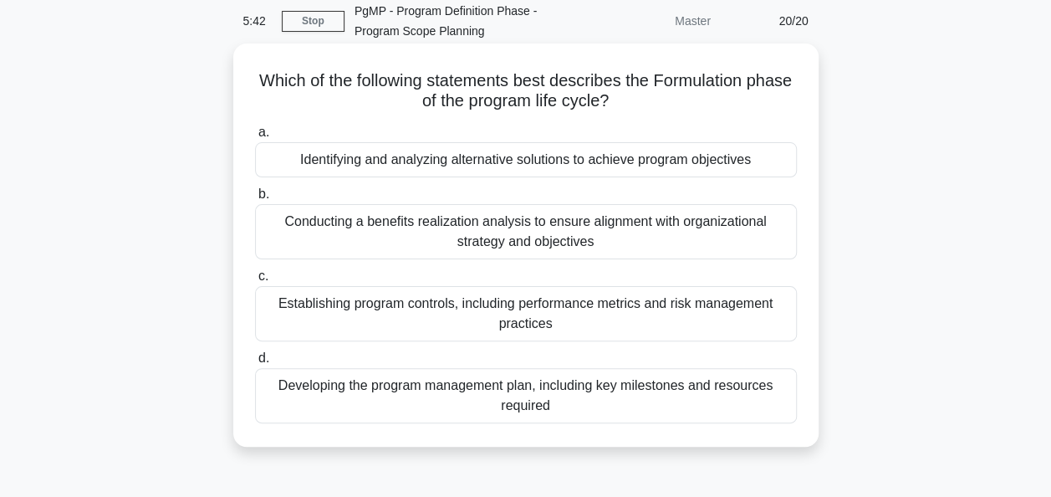
click at [610, 249] on div "Conducting a benefits realization analysis to ensure alignment with organizatio…" at bounding box center [526, 231] width 542 height 55
click at [255, 200] on input "b. Conducting a benefits realization analysis to ensure alignment with organiza…" at bounding box center [255, 194] width 0 height 11
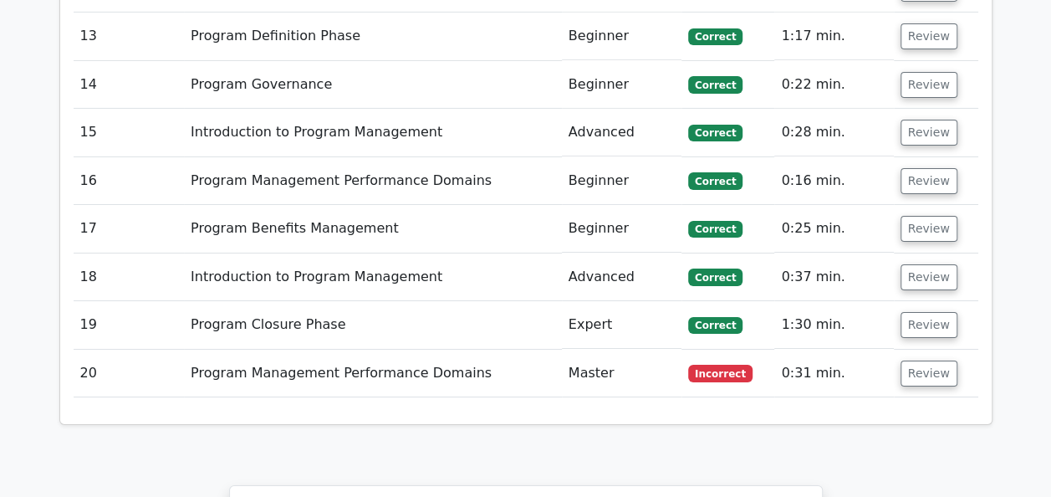
scroll to position [2838, 0]
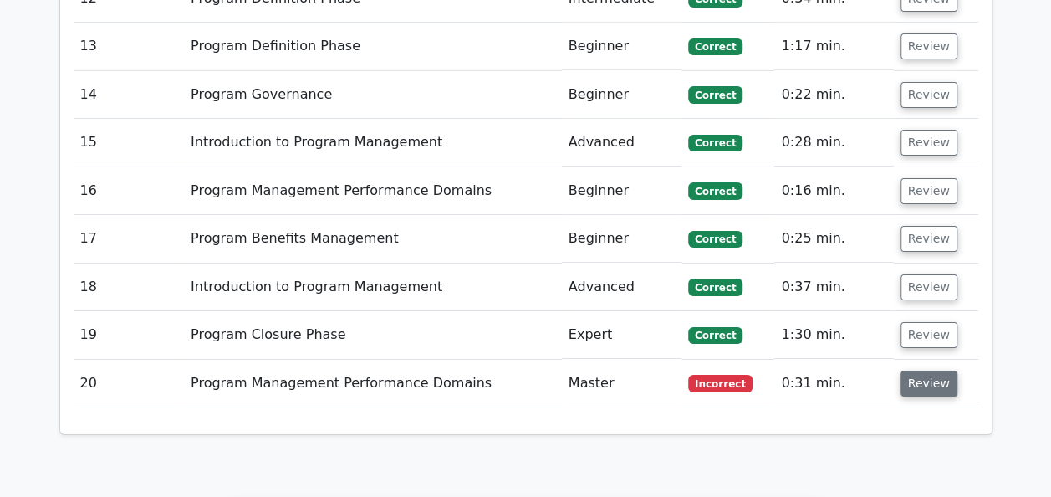
click at [928, 370] on button "Review" at bounding box center [929, 383] width 57 height 26
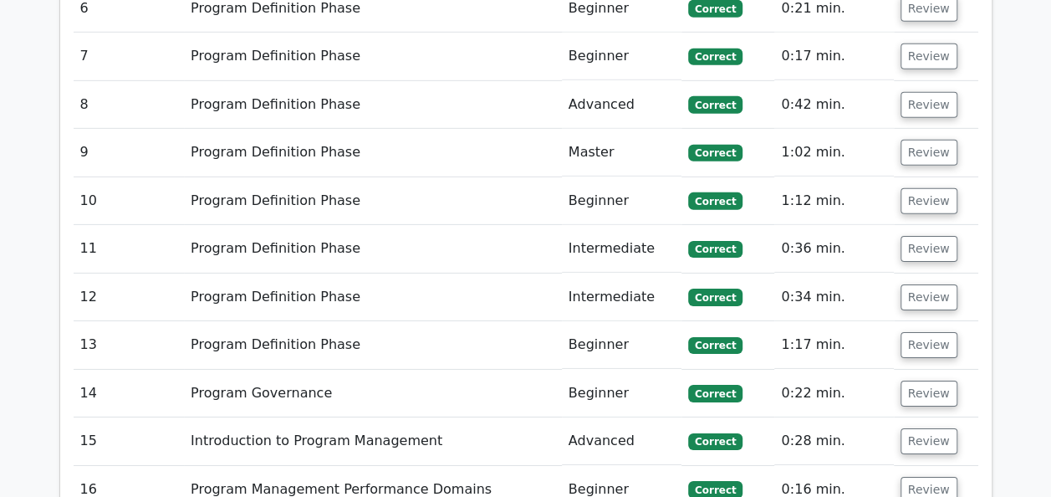
scroll to position [2537, 0]
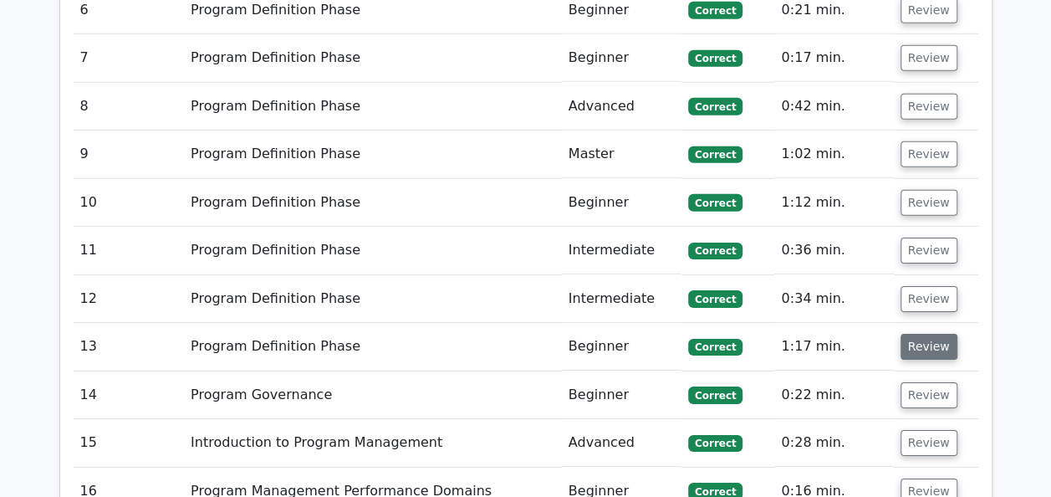
click at [915, 334] on button "Review" at bounding box center [929, 347] width 57 height 26
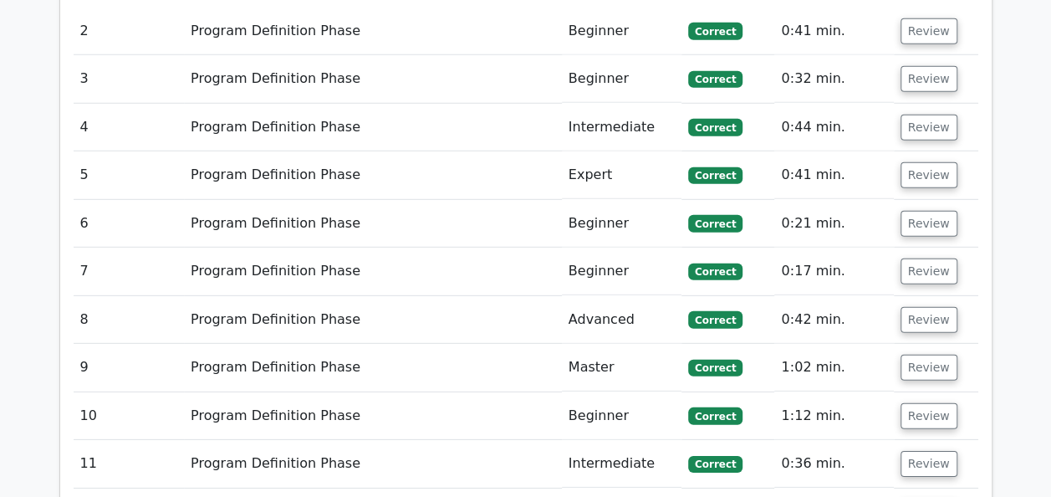
scroll to position [2289, 0]
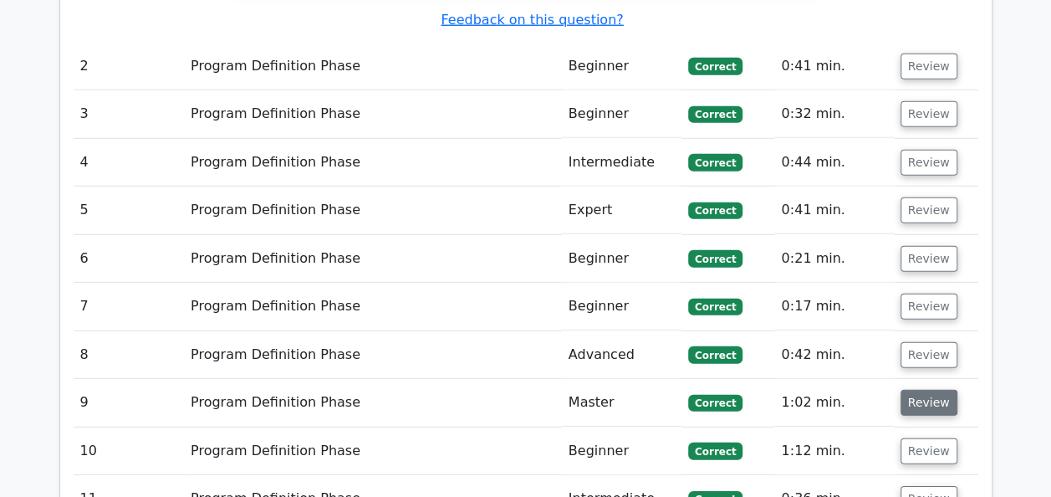
click at [925, 390] on button "Review" at bounding box center [929, 403] width 57 height 26
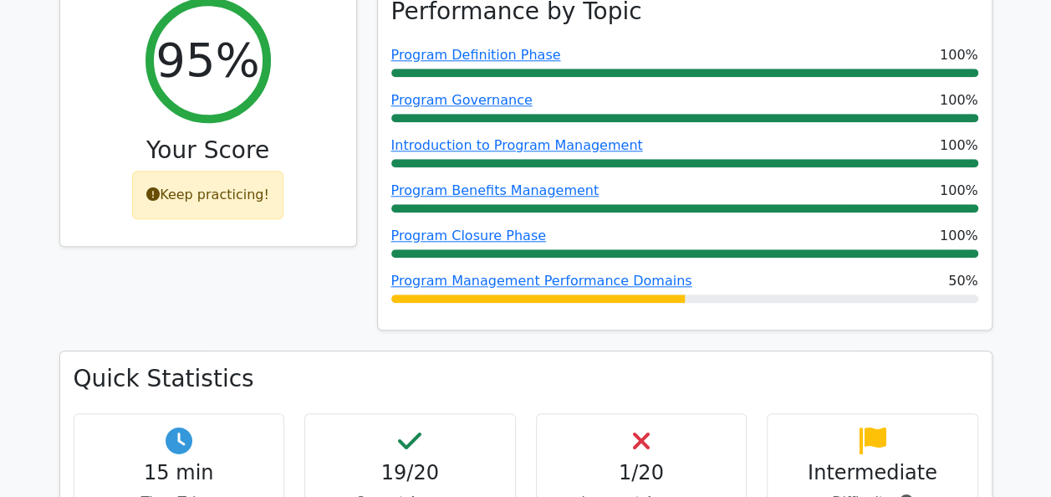
scroll to position [0, 0]
